Goal: Check status: Check status

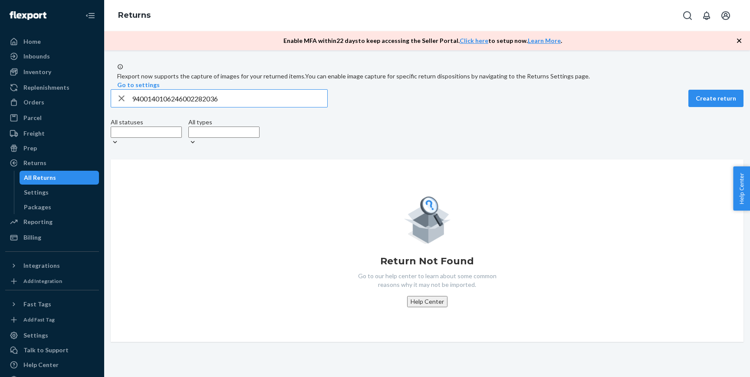
type input "9400140106246002282036"
click at [142, 107] on input "9400140106246002282036" at bounding box center [229, 98] width 195 height 17
click at [126, 107] on icon "button" at bounding box center [121, 98] width 10 height 17
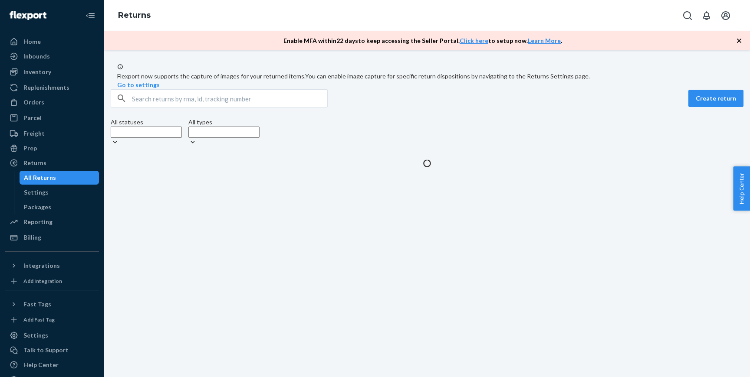
click at [247, 107] on input "text" at bounding box center [229, 98] width 195 height 17
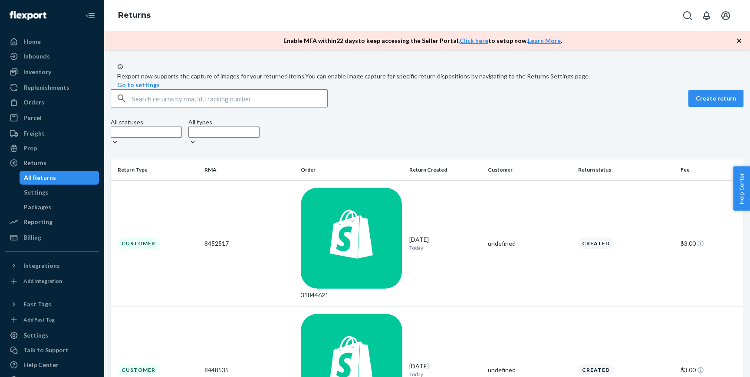
paste input "9400140106246002282036"
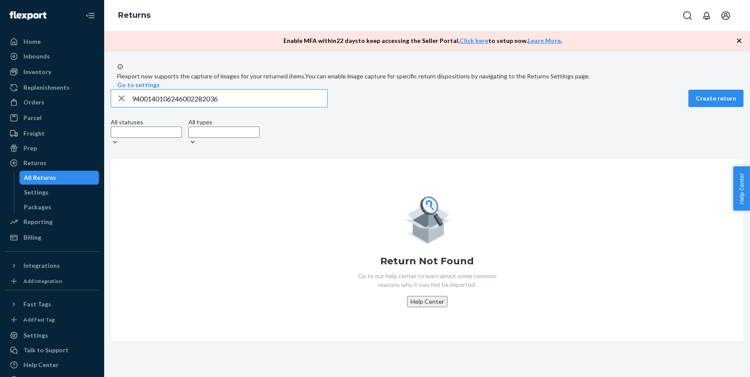
paste input "8335528"
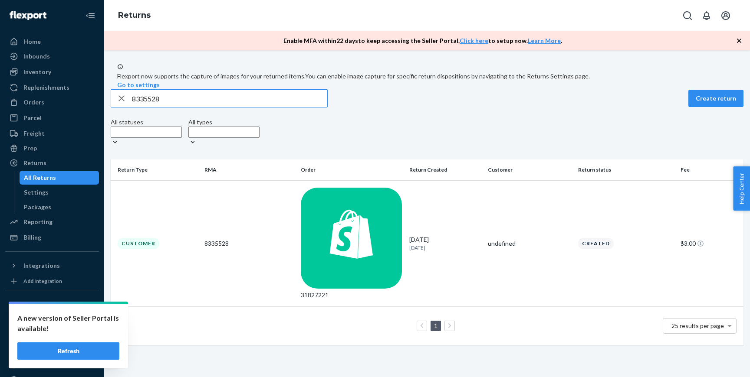
paste input "9400 1401 0624 6002 3612 36"
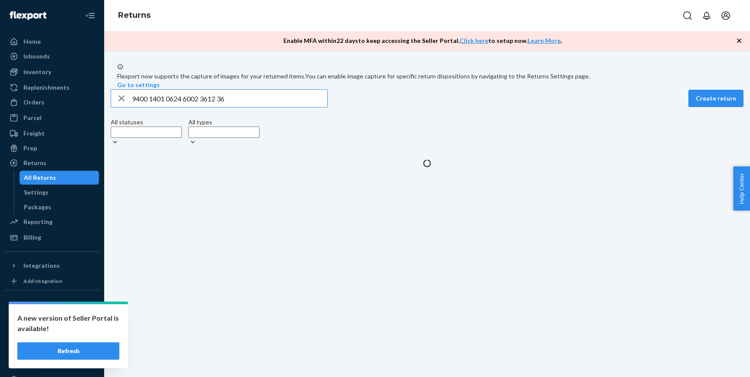
click at [156, 107] on input "9400 1401 0624 6002 3612 36" at bounding box center [229, 98] width 195 height 17
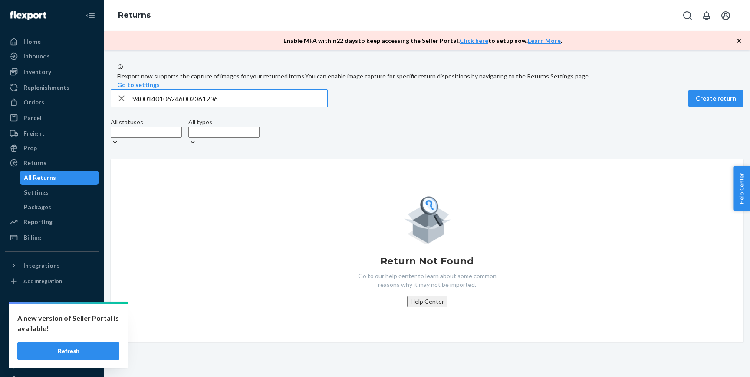
paste input "8381928"
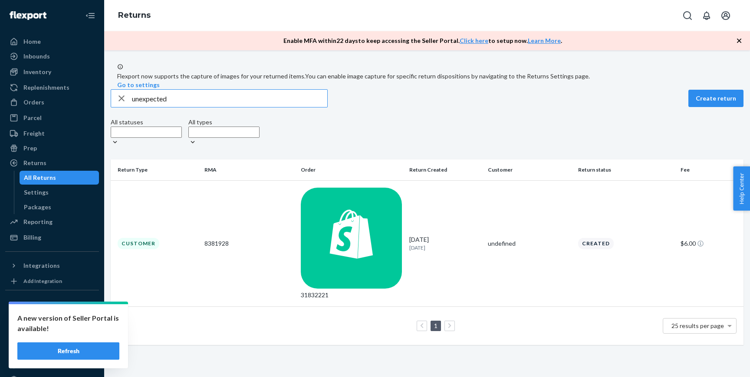
type input "unexpected"
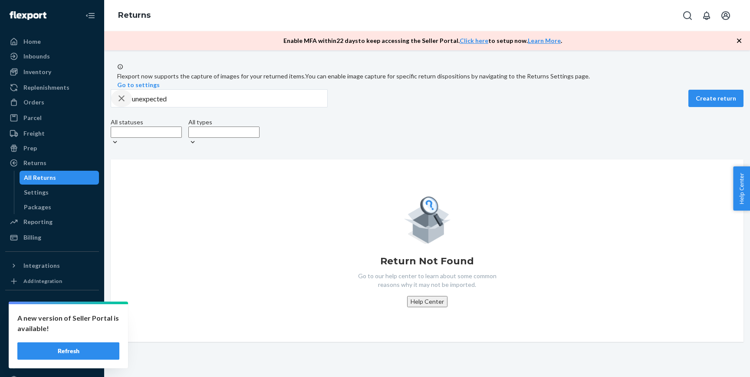
click at [126, 107] on icon "button" at bounding box center [121, 98] width 10 height 17
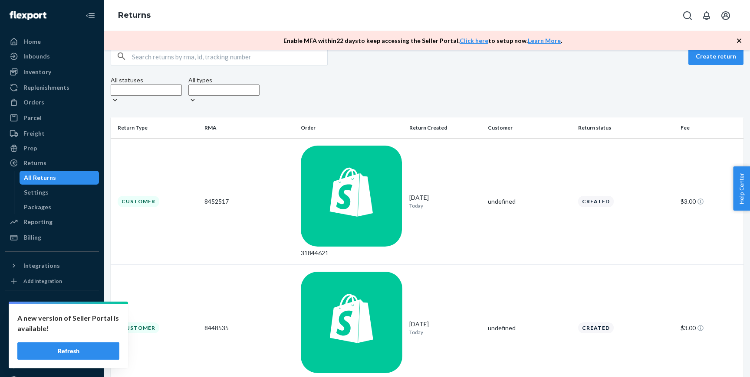
scroll to position [36, 0]
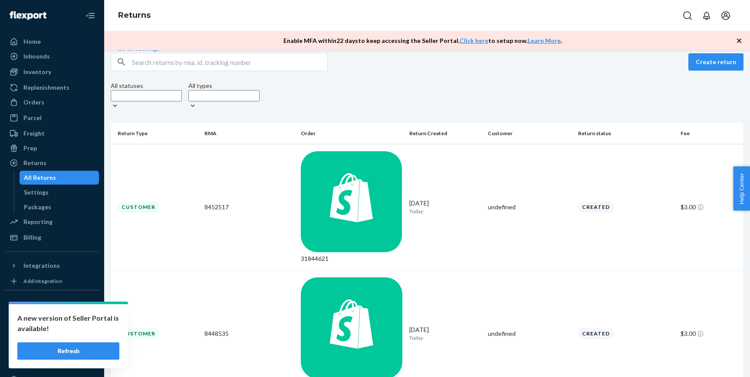
click at [180, 71] on input "text" at bounding box center [229, 61] width 195 height 17
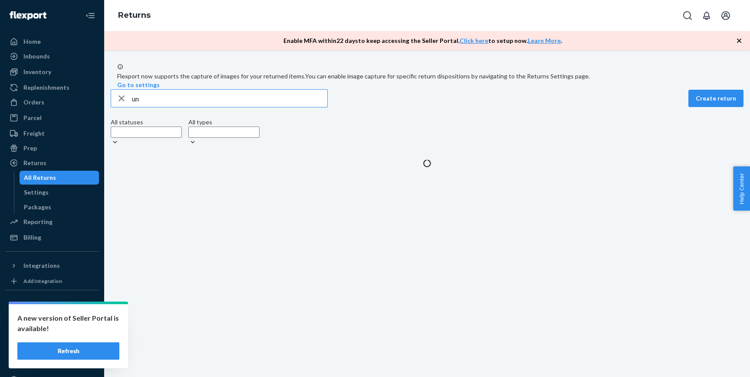
scroll to position [0, 0]
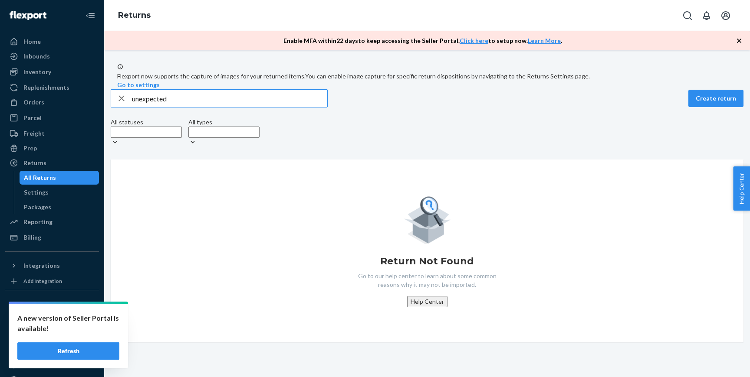
type input "unexpected"
click at [121, 107] on div "button" at bounding box center [121, 98] width 21 height 17
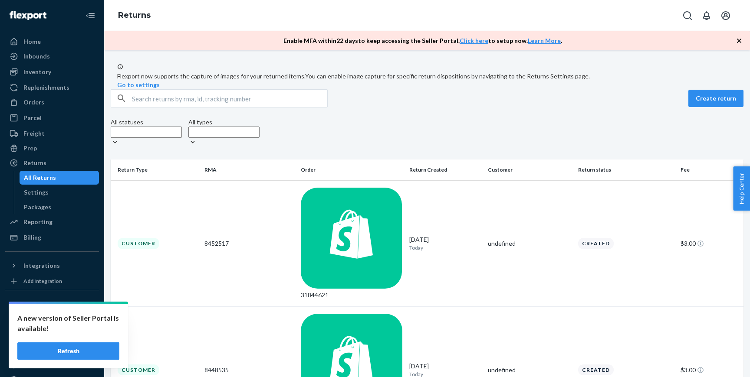
scroll to position [124, 0]
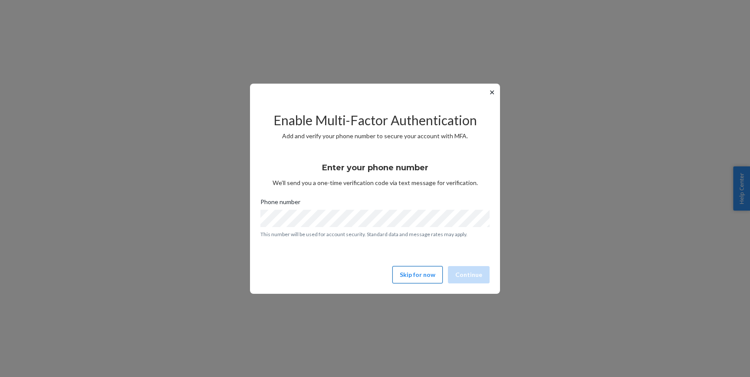
click at [399, 273] on button "Skip for now" at bounding box center [417, 274] width 50 height 17
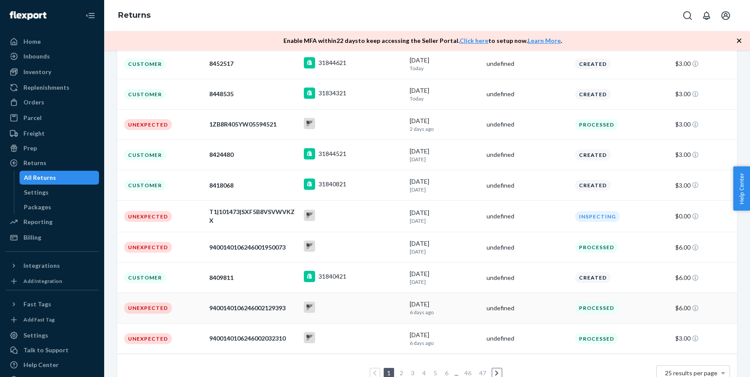
scroll to position [164, 0]
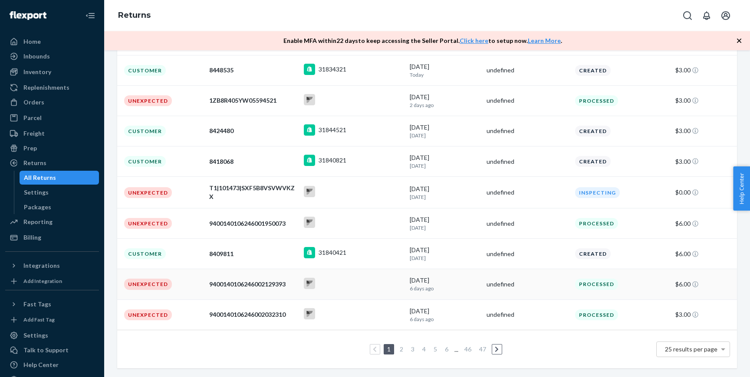
click at [196, 295] on td "Unexpected" at bounding box center [161, 284] width 88 height 30
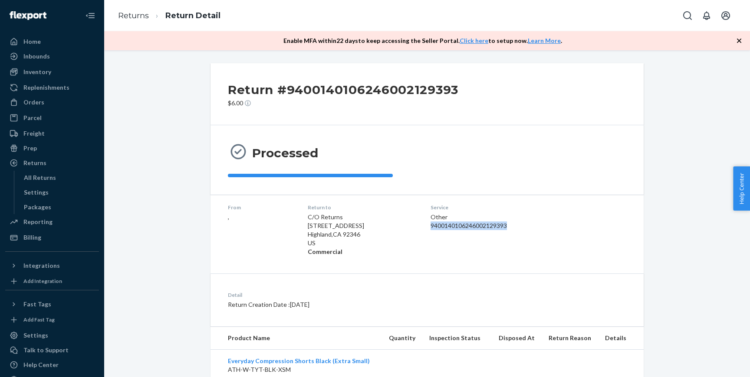
drag, startPoint x: 433, startPoint y: 226, endPoint x: 524, endPoint y: 226, distance: 90.7
click at [524, 226] on div "9400140106246002129393" at bounding box center [494, 226] width 129 height 9
copy div "9400140106246002129393"
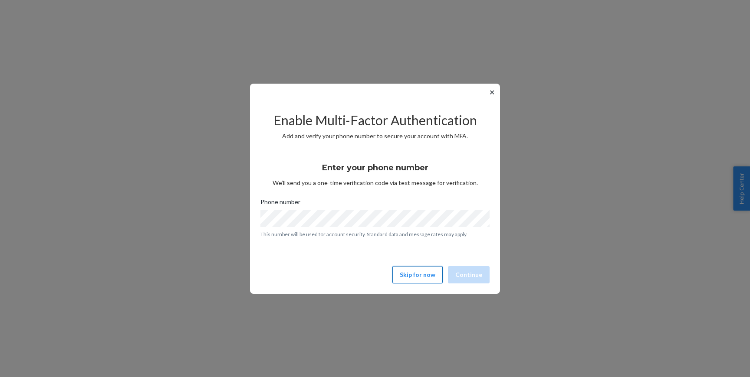
click at [411, 273] on button "Skip for now" at bounding box center [417, 274] width 50 height 17
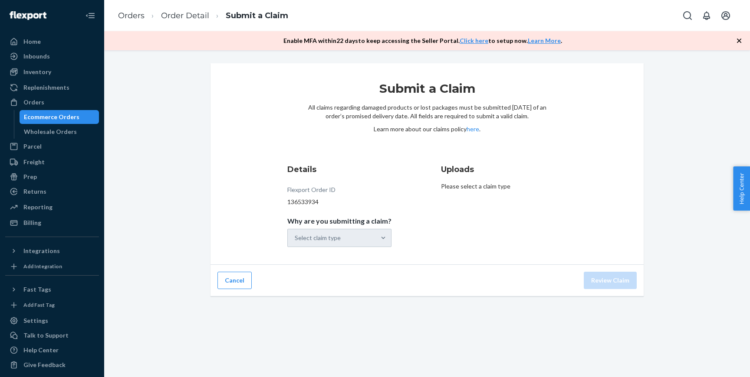
click at [336, 237] on div "Select claim type" at bounding box center [339, 238] width 104 height 18
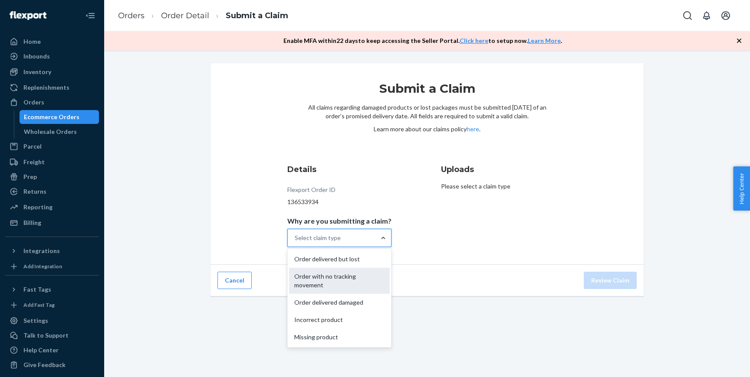
click at [361, 282] on div "Order with no tracking movement" at bounding box center [339, 281] width 101 height 26
click at [295, 242] on input "Why are you submitting a claim? option Order with no tracking movement focused,…" at bounding box center [295, 238] width 1 height 9
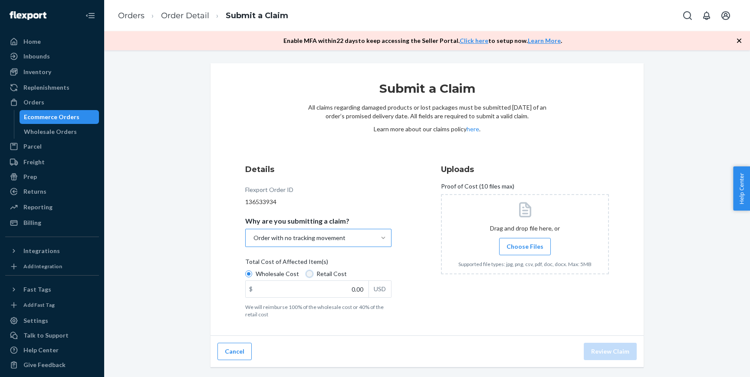
click at [306, 274] on input "Retail Cost" at bounding box center [309, 274] width 7 height 7
radio input "true"
radio input "false"
click at [335, 290] on input "0.00" at bounding box center [306, 289] width 123 height 16
type input "36.00"
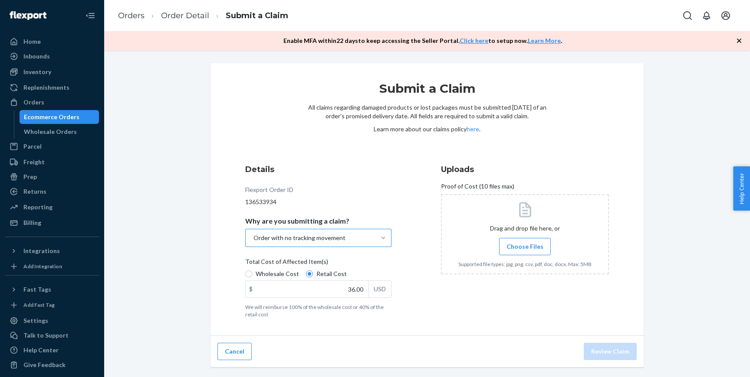
click at [212, 266] on div "Submit a Claim All claims regarding damaged products or lost packages must be s…" at bounding box center [426, 199] width 433 height 273
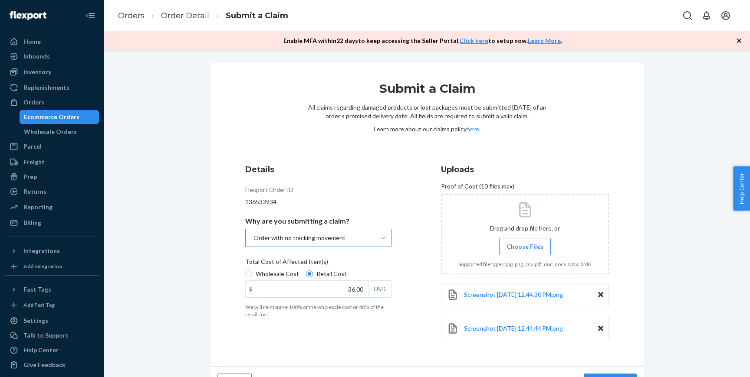
scroll to position [21, 0]
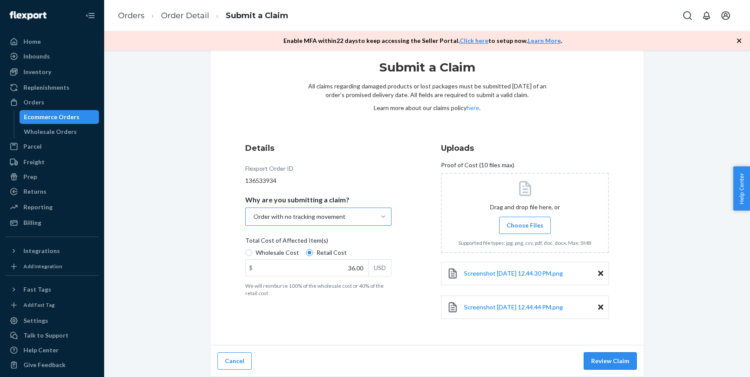
click at [611, 363] on button "Review Claim" at bounding box center [609, 361] width 53 height 17
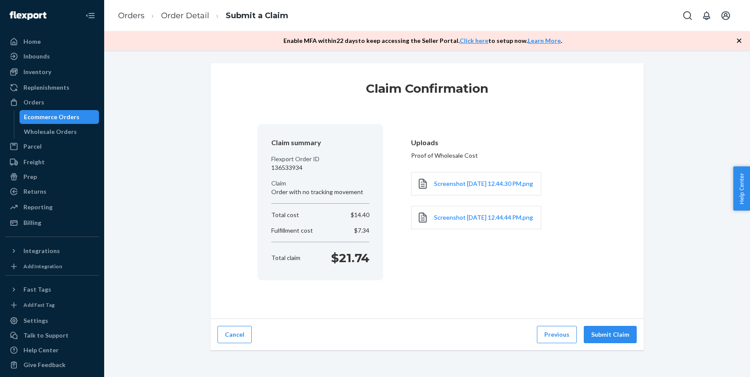
scroll to position [0, 0]
click at [624, 338] on button "Submit Claim" at bounding box center [609, 334] width 53 height 17
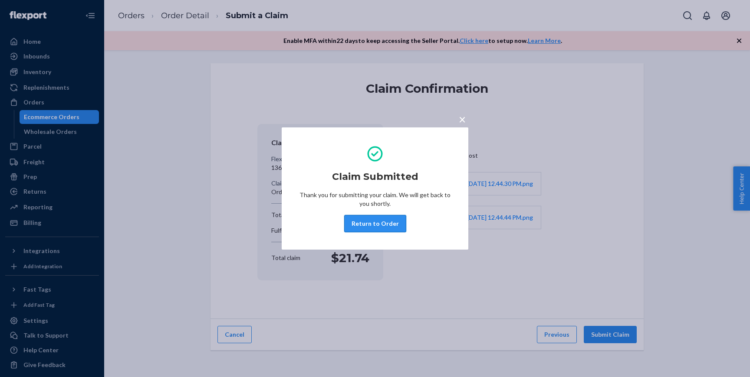
click at [386, 226] on button "Return to Order" at bounding box center [375, 223] width 62 height 17
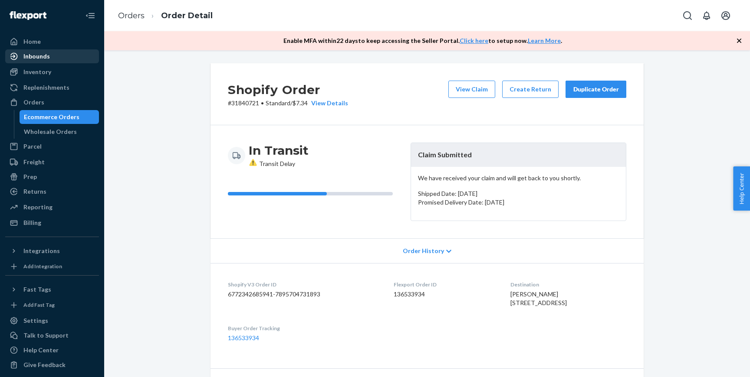
click at [62, 54] on div "Inbounds" at bounding box center [52, 56] width 92 height 12
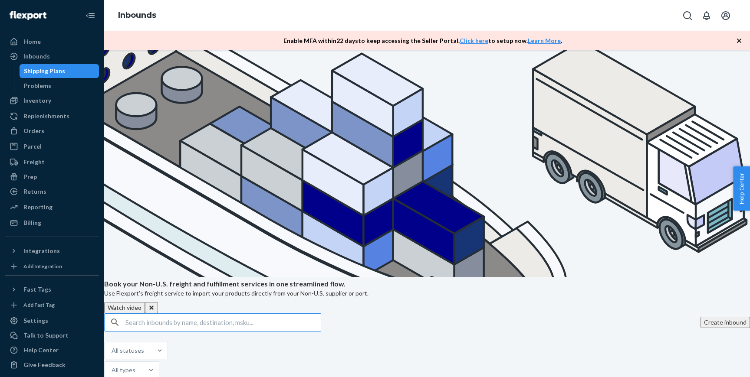
scroll to position [411, 0]
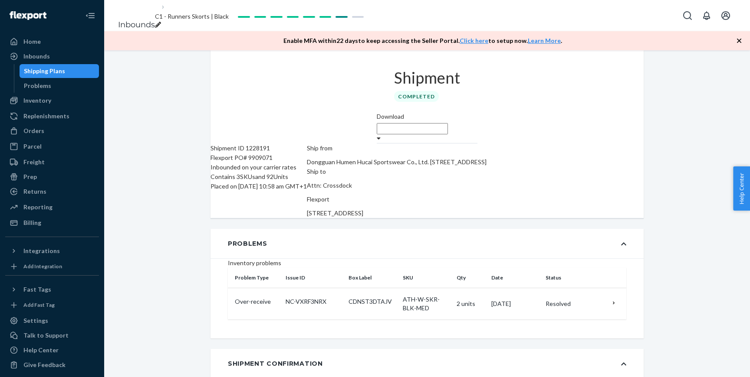
click at [229, 21] on div "breadcrumbs" at bounding box center [192, 25] width 74 height 9
click at [376, 112] on div "Shipment Completed" at bounding box center [426, 81] width 101 height 62
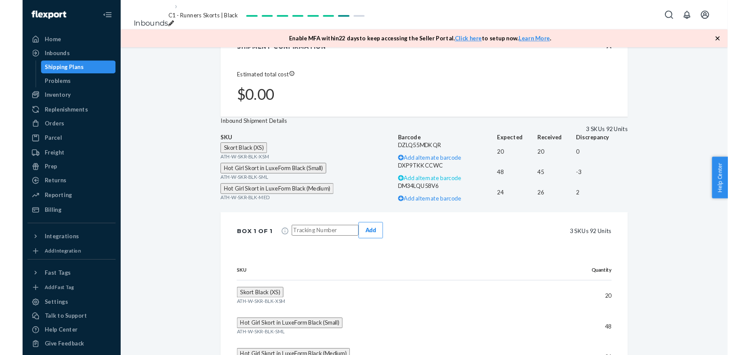
scroll to position [315, 0]
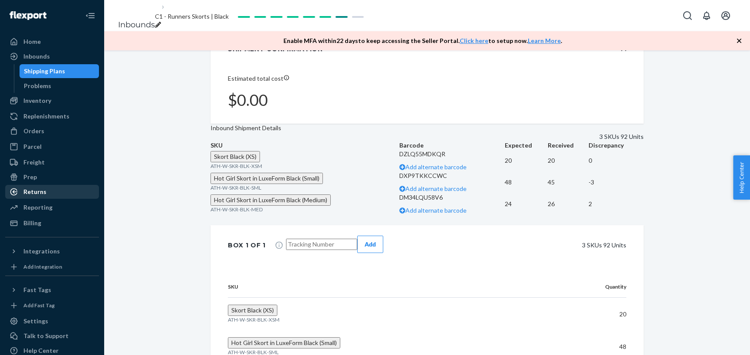
click at [55, 193] on div "Returns" at bounding box center [52, 192] width 92 height 12
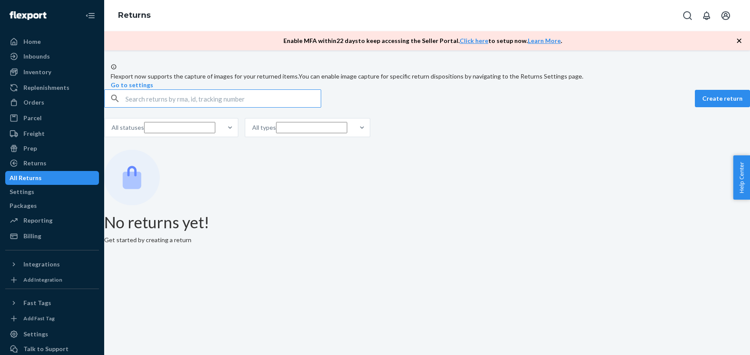
paste input "9400140106246001943693"
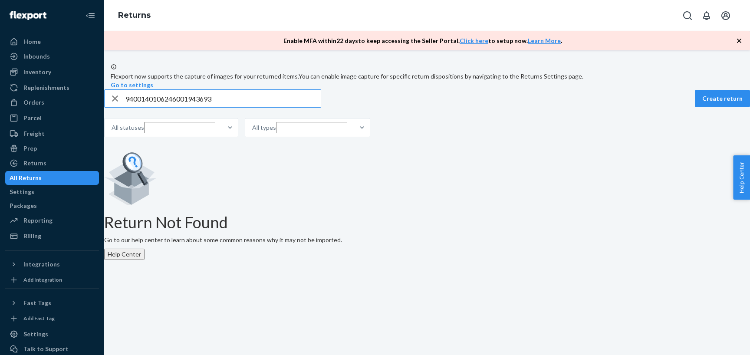
type input "9400140106246001943693"
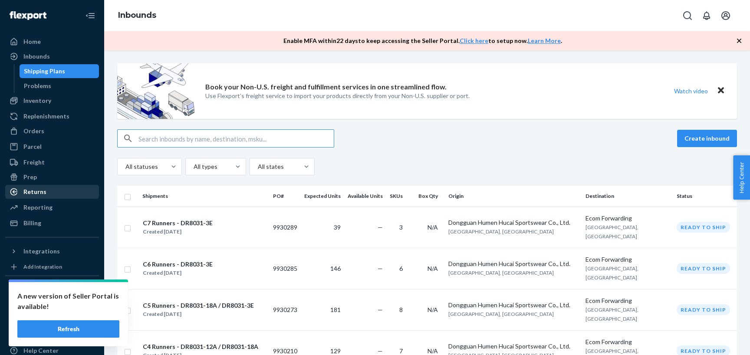
click at [60, 188] on div "Returns" at bounding box center [52, 192] width 92 height 12
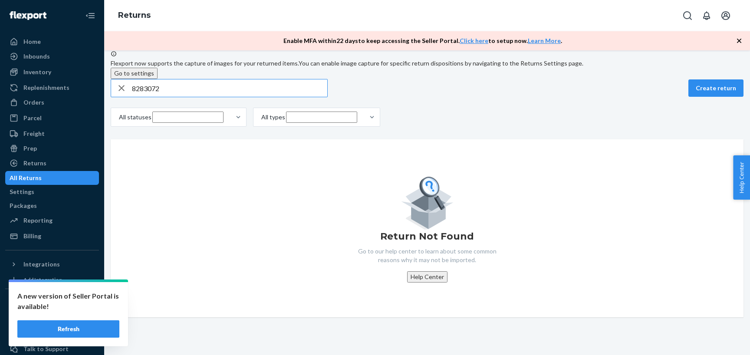
click at [188, 97] on input "8283072" at bounding box center [229, 87] width 195 height 17
paste input "9400 1401 0624 6002 0211 47"
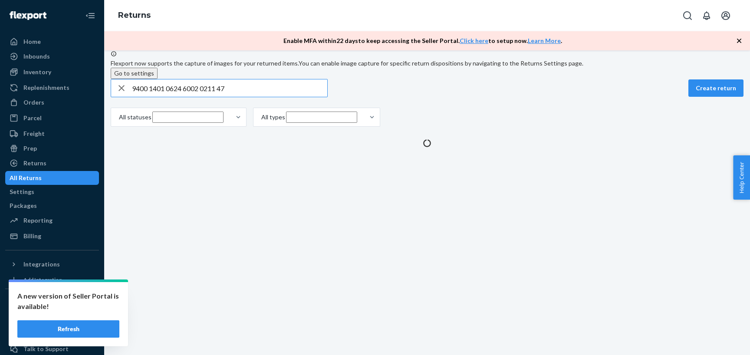
click at [156, 97] on input "9400 1401 0624 6002 0211 47" at bounding box center [229, 87] width 195 height 17
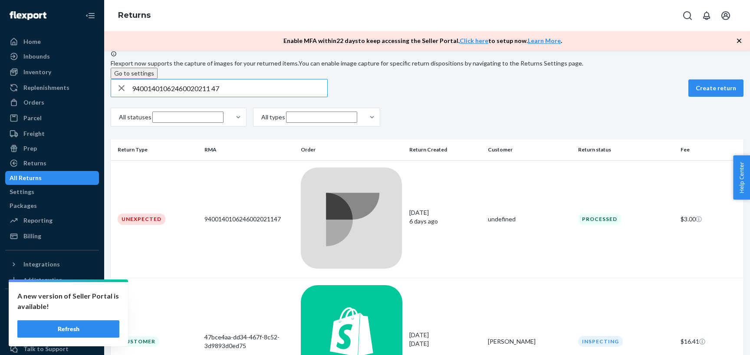
click at [220, 97] on input "94001401062460020211 47" at bounding box center [229, 87] width 195 height 17
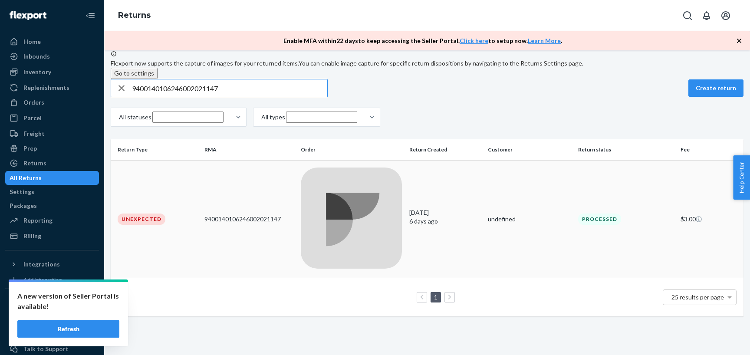
type input "9400140106246002021147"
click at [389, 209] on div at bounding box center [351, 219] width 101 height 104
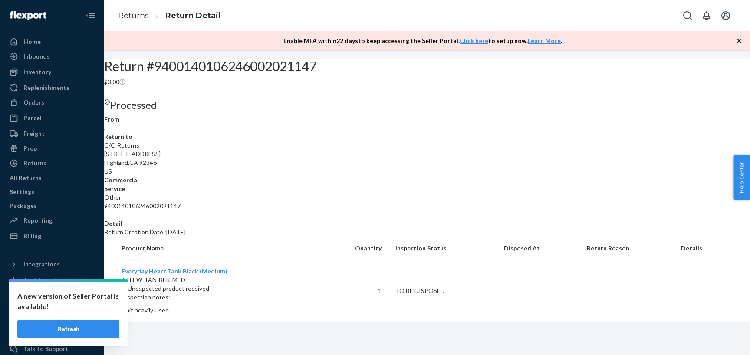
scroll to position [85, 0]
click at [67, 177] on div "All Returns" at bounding box center [52, 178] width 92 height 12
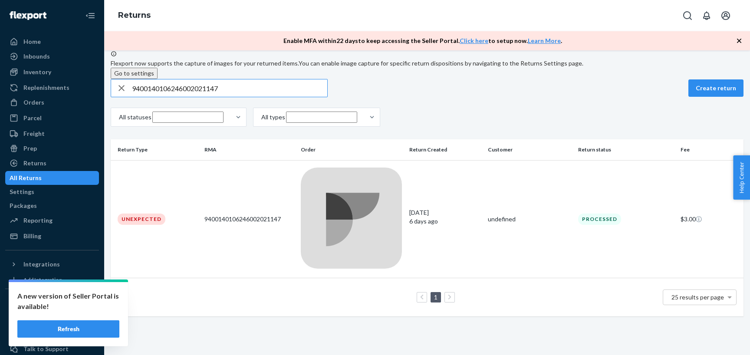
click at [127, 97] on icon "button" at bounding box center [121, 87] width 10 height 17
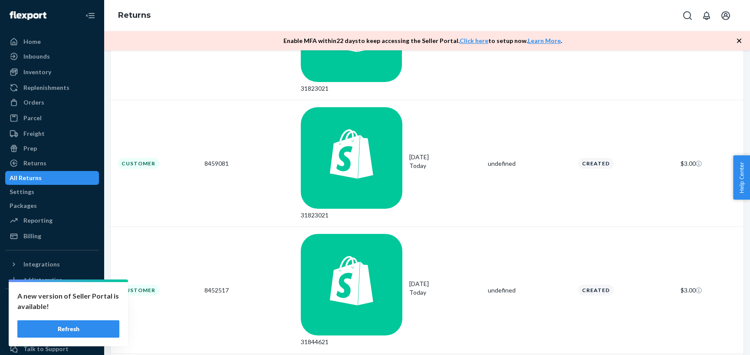
scroll to position [6, 0]
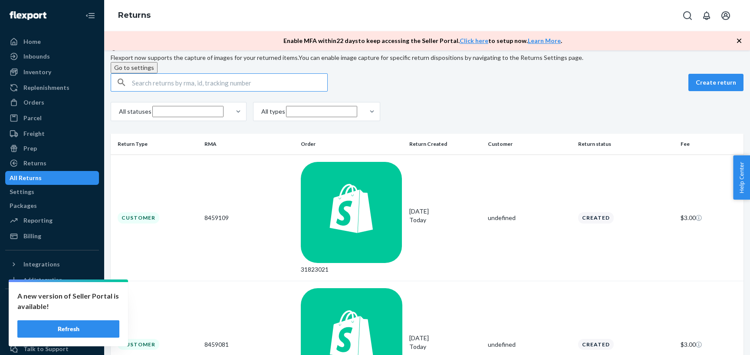
click at [226, 91] on input "text" at bounding box center [229, 82] width 195 height 17
paste input "9400140106246002021147"
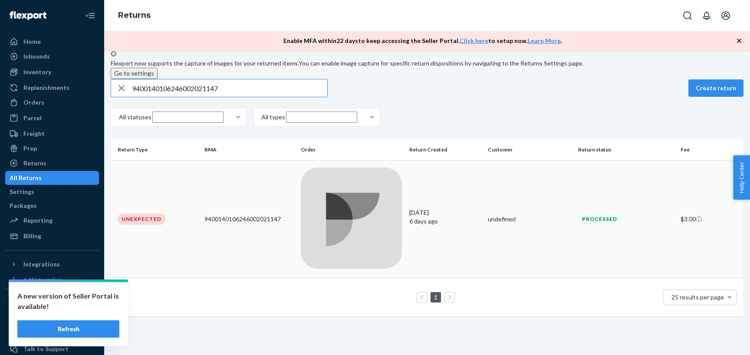
type input "9400140106246002021147"
click at [393, 218] on td at bounding box center [351, 219] width 108 height 118
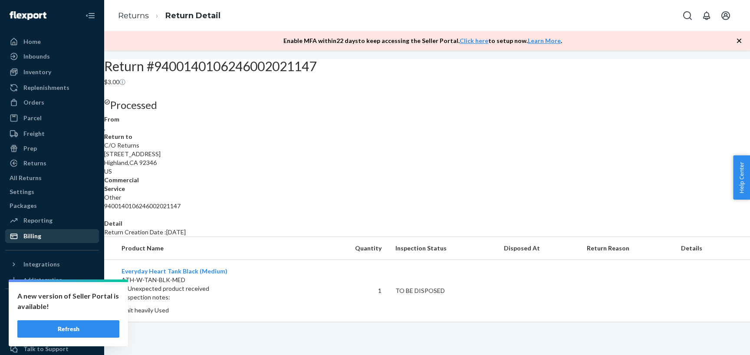
scroll to position [85, 0]
click at [46, 164] on div "Returns" at bounding box center [52, 163] width 92 height 12
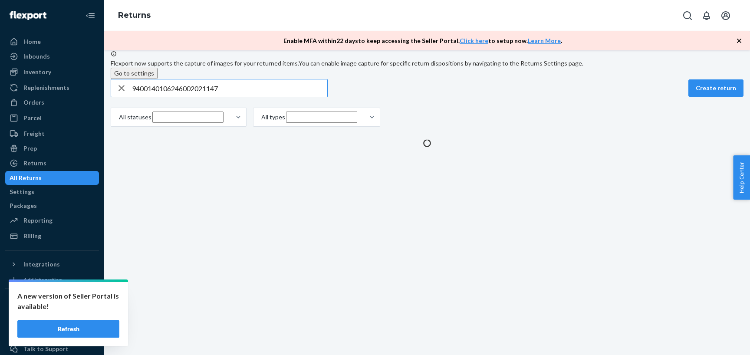
click at [42, 176] on div "All Returns" at bounding box center [26, 177] width 32 height 9
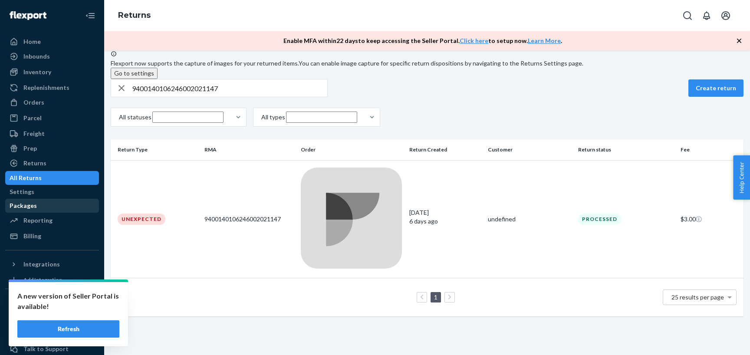
click at [50, 209] on div "Packages" at bounding box center [52, 206] width 92 height 12
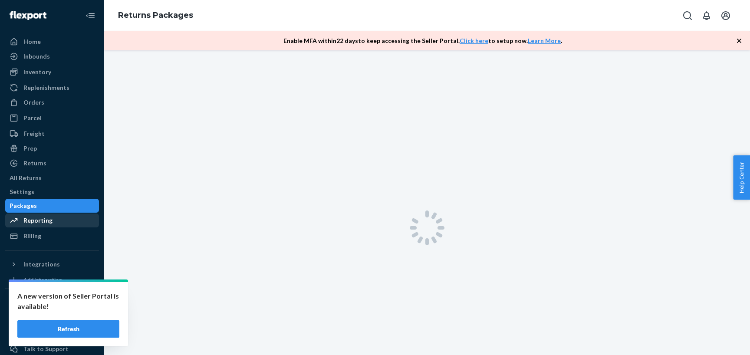
click at [50, 223] on div "Reporting" at bounding box center [37, 220] width 29 height 9
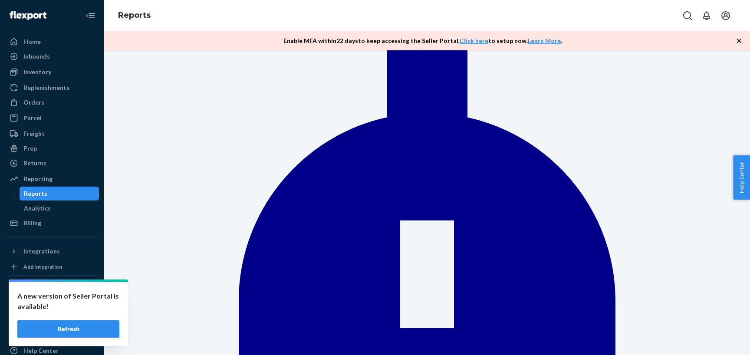
scroll to position [65, 0]
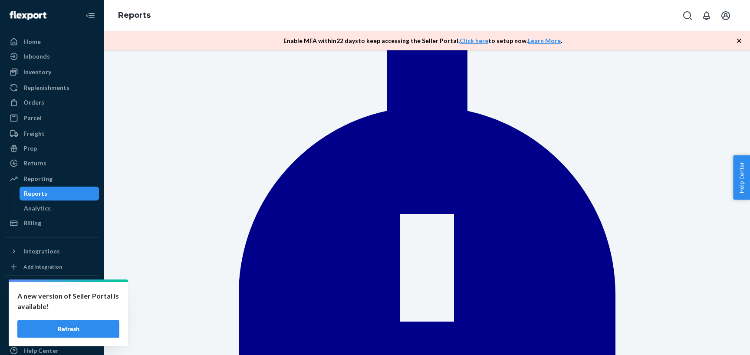
type input "return"
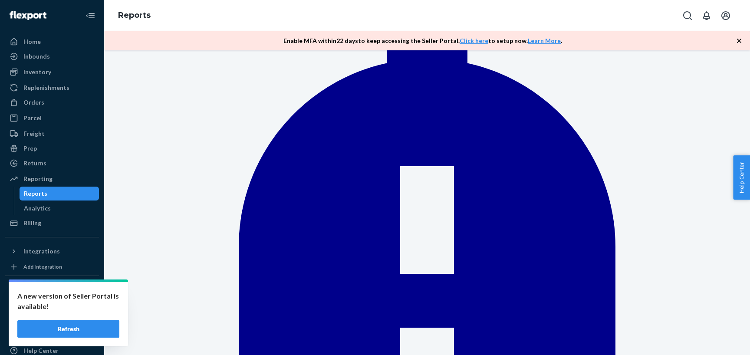
scroll to position [116, 0]
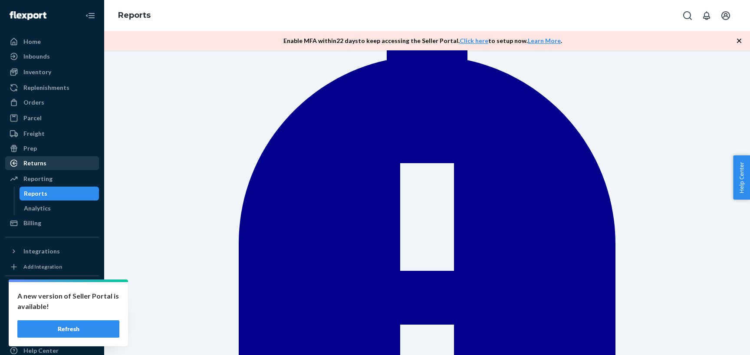
click at [47, 162] on div "Returns" at bounding box center [52, 163] width 92 height 12
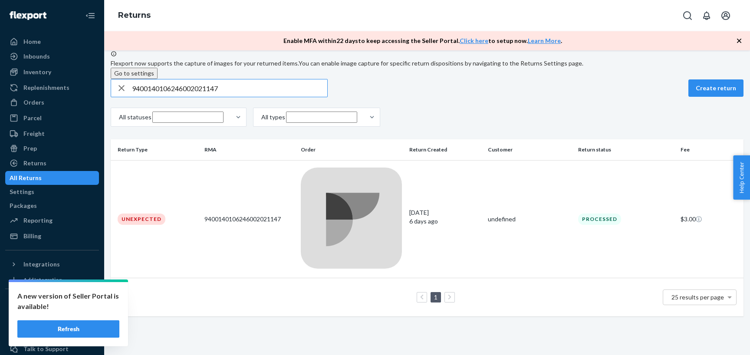
click at [127, 97] on icon "button" at bounding box center [121, 87] width 10 height 17
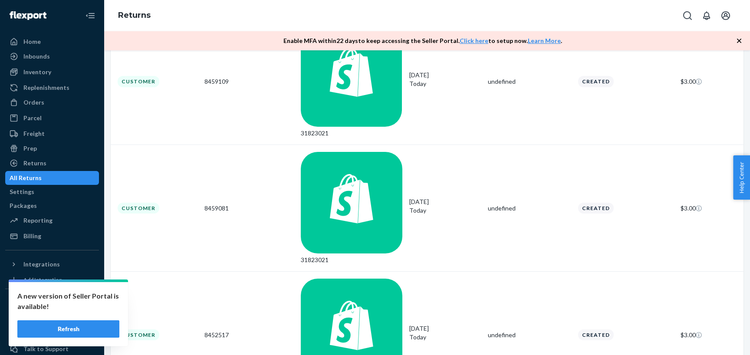
scroll to position [32, 0]
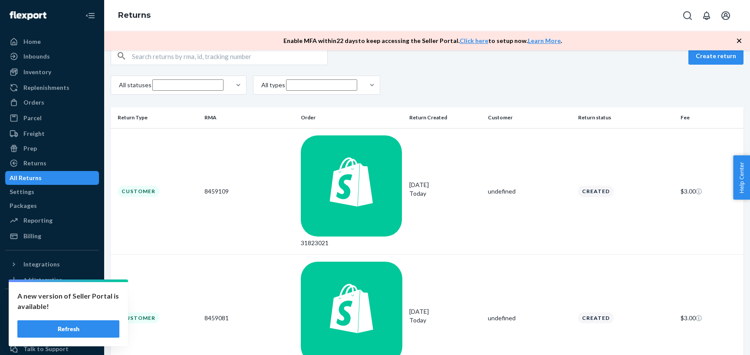
click at [219, 65] on input "text" at bounding box center [229, 55] width 195 height 17
paste input "9400140106246002021147"
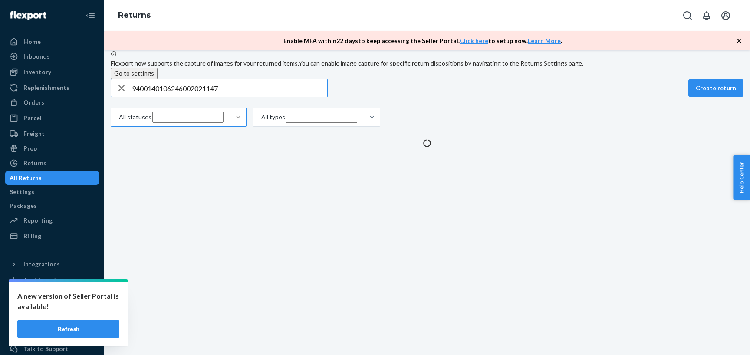
scroll to position [0, 0]
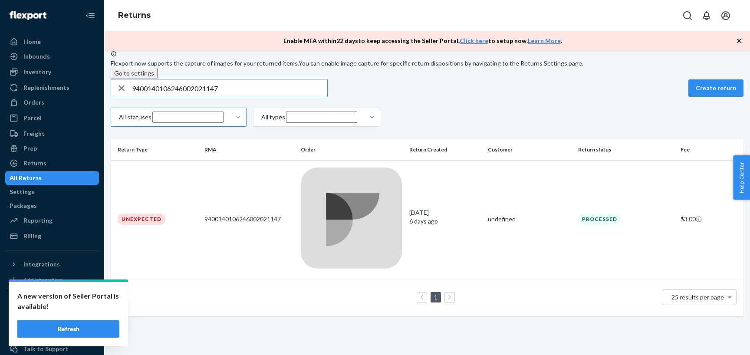
type input "9400140106246002021147"
drag, startPoint x: 371, startPoint y: 197, endPoint x: 230, endPoint y: 265, distance: 156.0
click at [371, 197] on div at bounding box center [351, 219] width 101 height 104
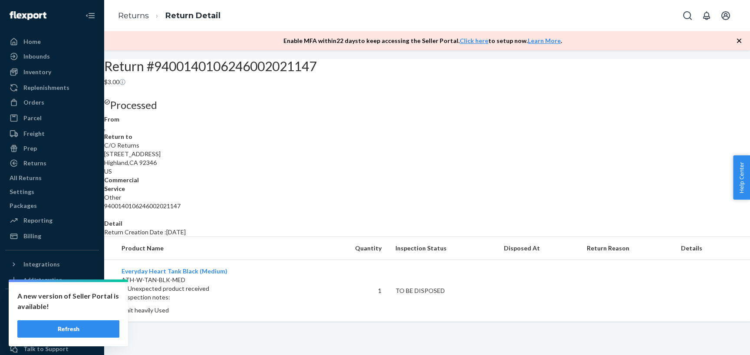
scroll to position [74, 0]
